Goal: Information Seeking & Learning: Learn about a topic

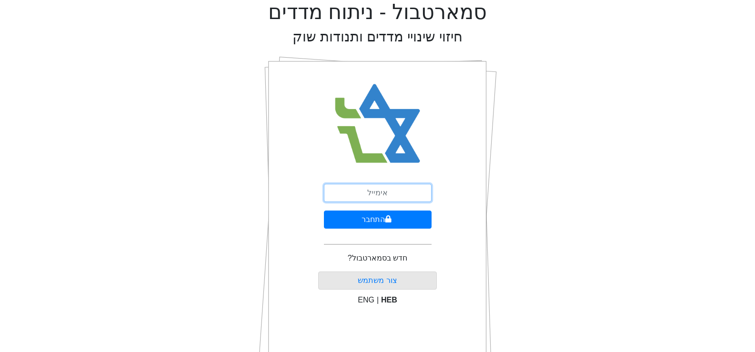
click at [382, 184] on input "email" at bounding box center [378, 193] width 108 height 18
type input "[EMAIL_ADDRESS][DOMAIN_NAME]"
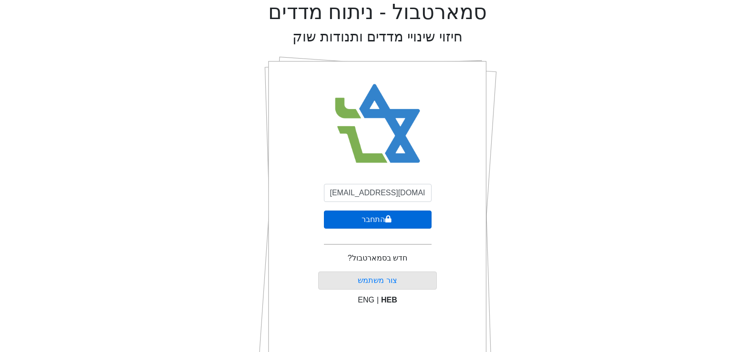
click at [378, 210] on button "התחבר" at bounding box center [378, 219] width 108 height 18
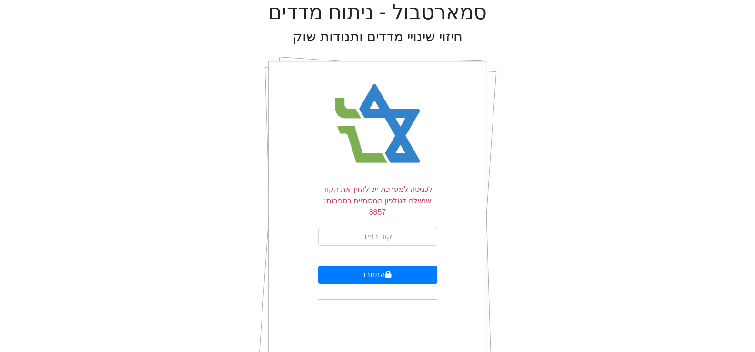
click at [378, 210] on form "לכניסה למערכת יש להזין את הקוד שנשלח לטלפון המסתיים בספרות: 8857 התחבר" at bounding box center [377, 242] width 119 height 116
click at [378, 216] on form "לכניסה למערכת יש להזין את הקוד שנשלח לטלפון המסתיים בספרות: 8857 התחבר" at bounding box center [377, 242] width 119 height 116
click at [377, 228] on input "text" at bounding box center [377, 237] width 119 height 18
type input "503707"
click at [318, 266] on button "התחבר" at bounding box center [377, 275] width 119 height 18
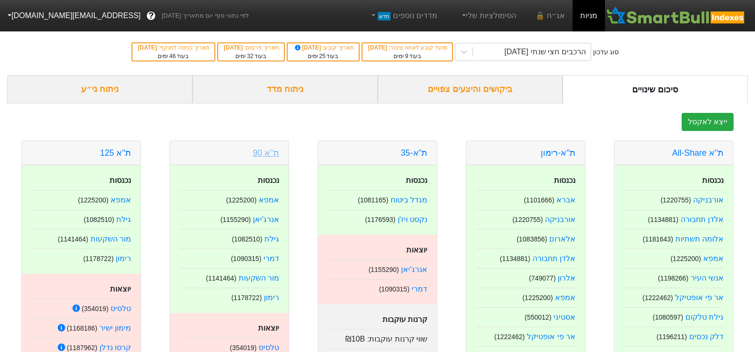
click at [268, 153] on link "ת''א 90" at bounding box center [266, 153] width 26 height 10
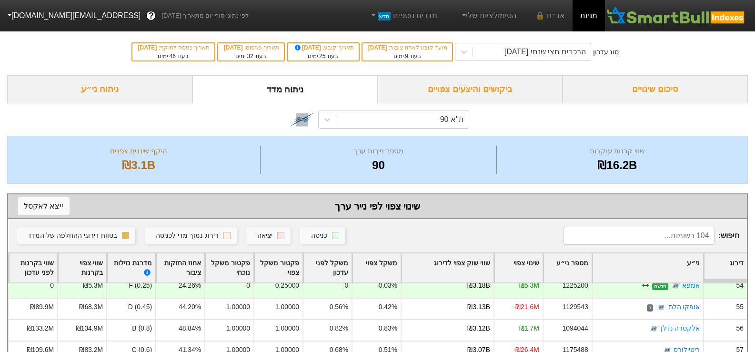
click at [651, 85] on div "סיכום שינויים" at bounding box center [654, 89] width 185 height 28
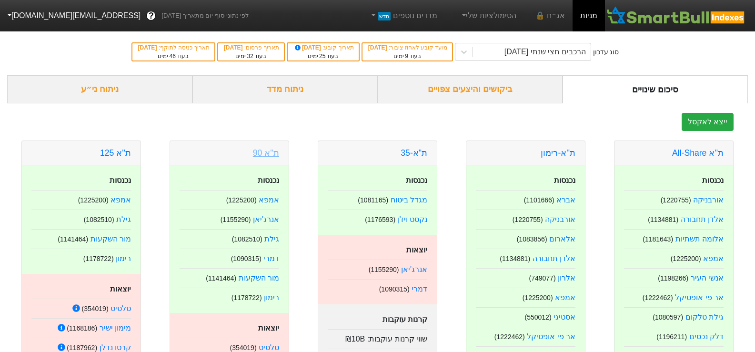
click at [261, 149] on link "ת''א 90" at bounding box center [266, 153] width 26 height 10
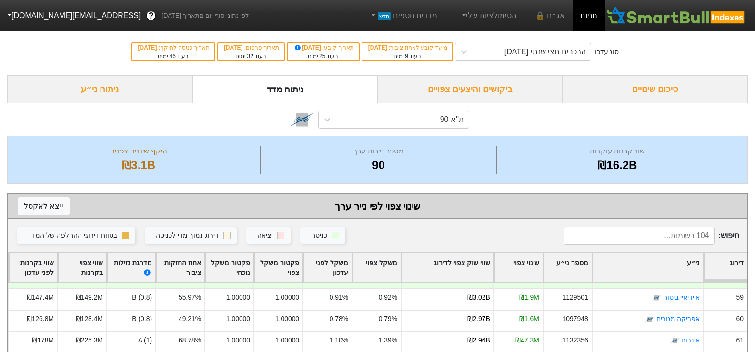
click at [649, 91] on div "סיכום שינויים" at bounding box center [654, 89] width 185 height 28
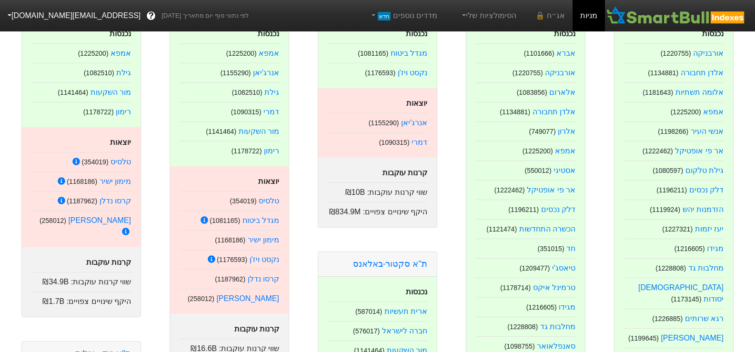
scroll to position [175, 0]
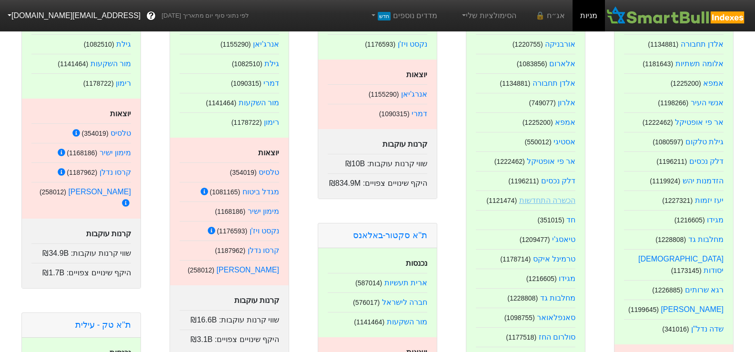
click at [554, 198] on link "הכשרה התחדשות" at bounding box center [547, 200] width 56 height 8
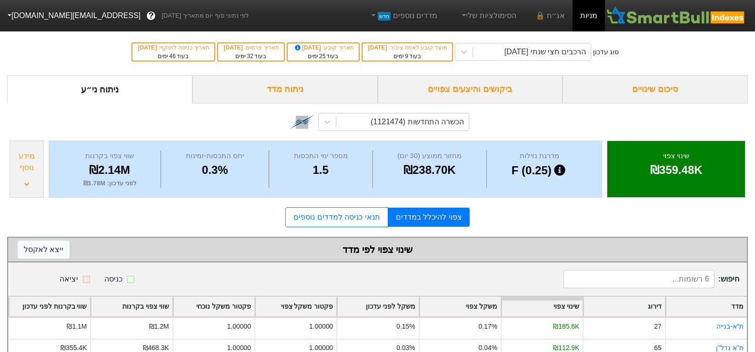
click at [661, 90] on div "סיכום שינויים" at bounding box center [654, 89] width 185 height 28
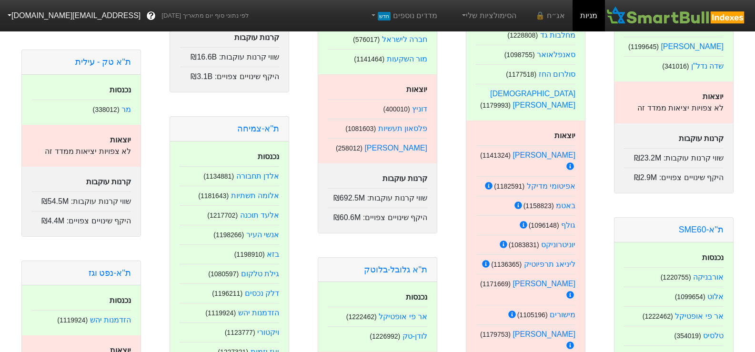
scroll to position [44, 0]
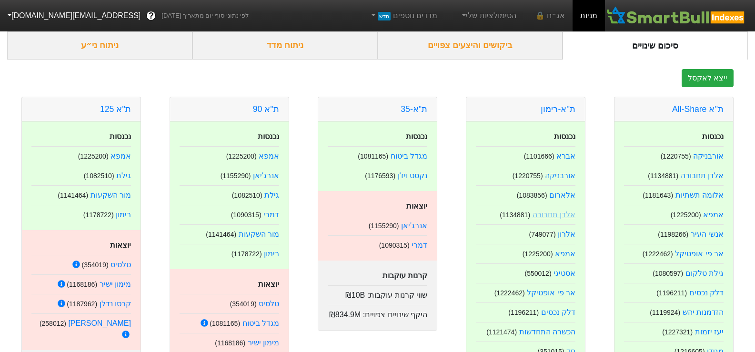
click at [561, 216] on link "אלדן תחבורה" at bounding box center [553, 214] width 43 height 8
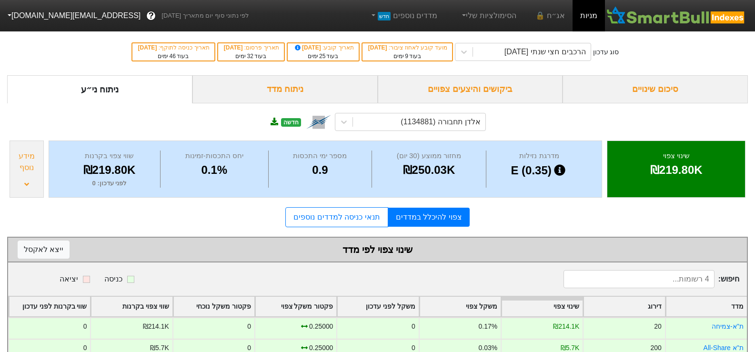
click at [627, 87] on div "סיכום שינויים" at bounding box center [654, 89] width 185 height 28
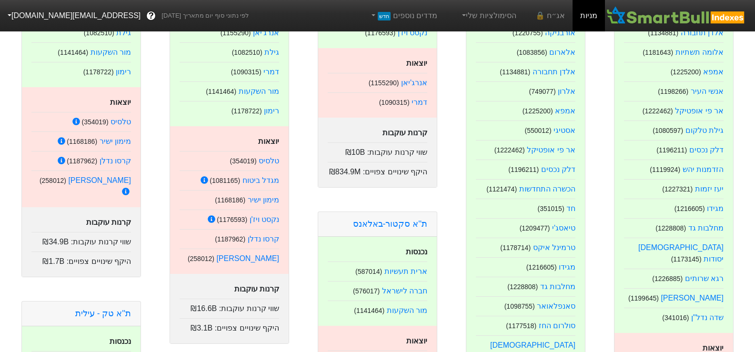
scroll to position [190, 0]
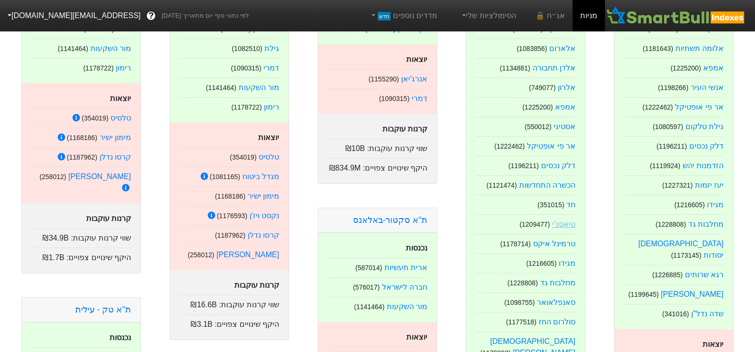
click at [563, 222] on link "טיאסג'י" at bounding box center [563, 224] width 23 height 8
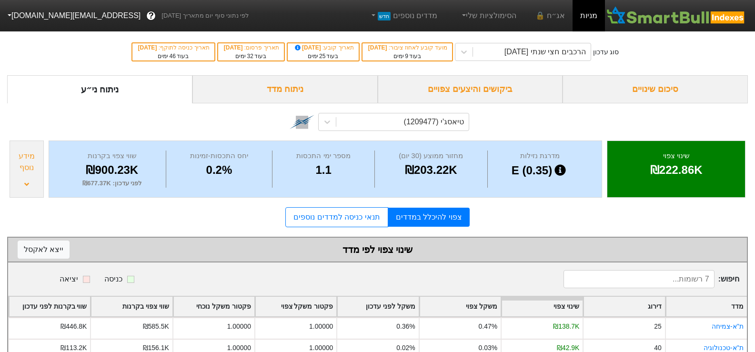
click at [631, 86] on div "סיכום שינויים" at bounding box center [654, 89] width 185 height 28
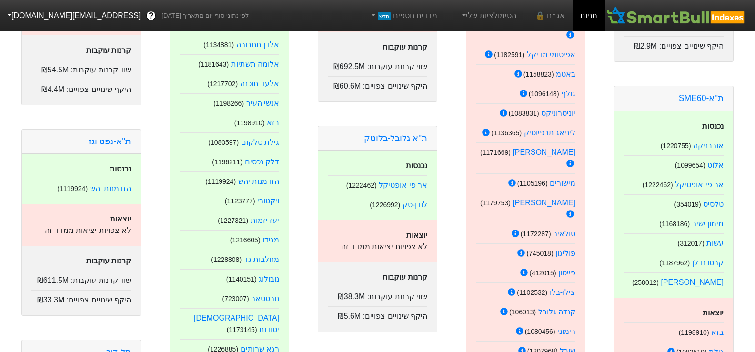
scroll to position [667, 0]
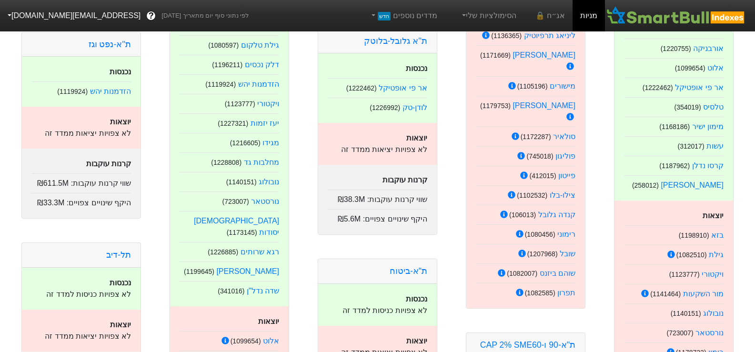
click at [569, 283] on div "תפרון ( 1082585 )" at bounding box center [526, 291] width 100 height 16
click at [567, 289] on link "תפרון" at bounding box center [566, 293] width 18 height 8
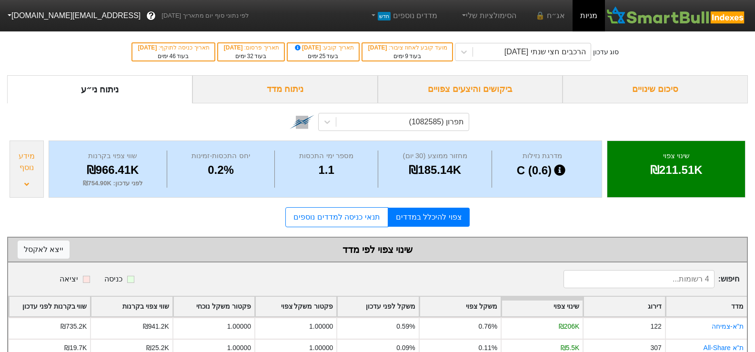
click at [663, 84] on div "סיכום שינויים" at bounding box center [654, 89] width 185 height 28
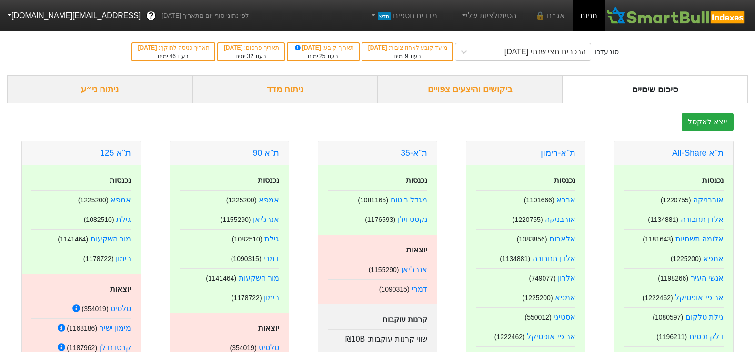
click at [506, 88] on div "ביקושים והיצעים צפויים" at bounding box center [470, 89] width 185 height 28
